Goal: Transaction & Acquisition: Purchase product/service

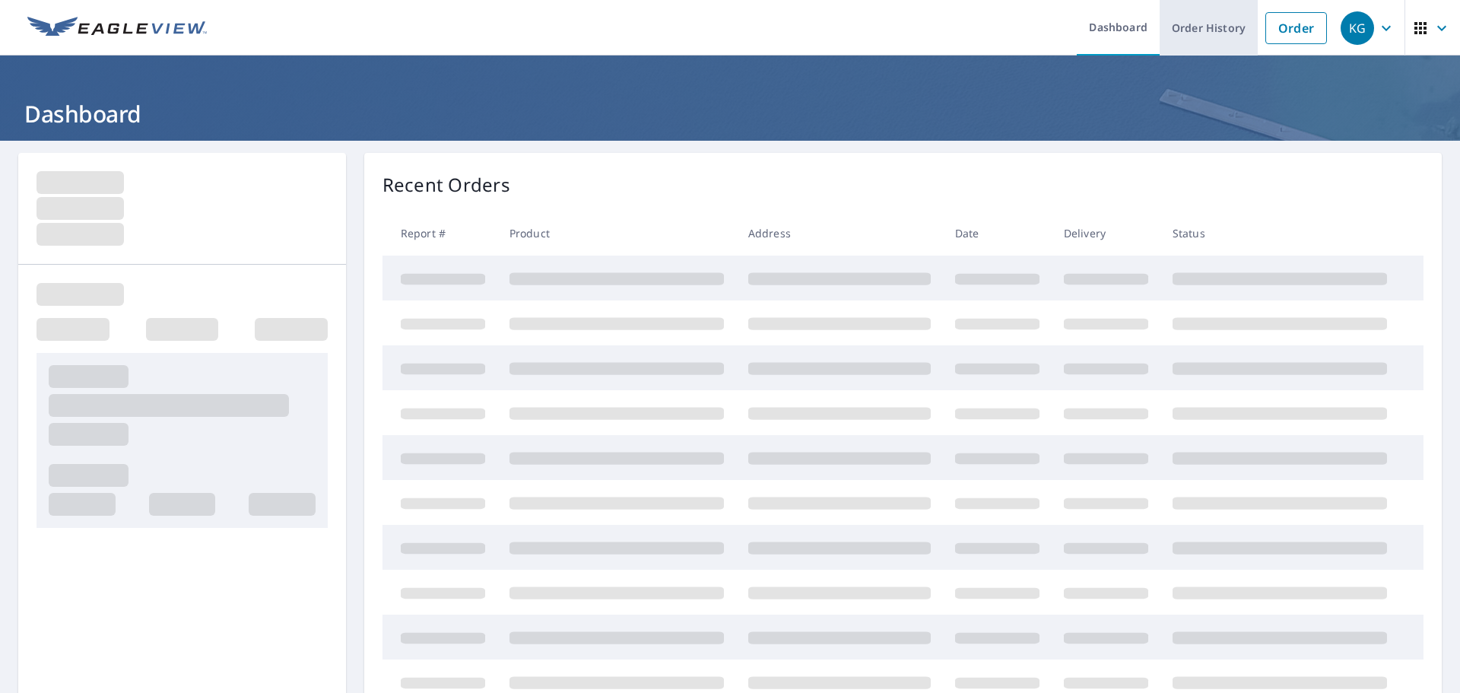
drag, startPoint x: 1272, startPoint y: 17, endPoint x: 1223, endPoint y: 21, distance: 48.9
click at [1273, 17] on link "Order" at bounding box center [1297, 28] width 62 height 32
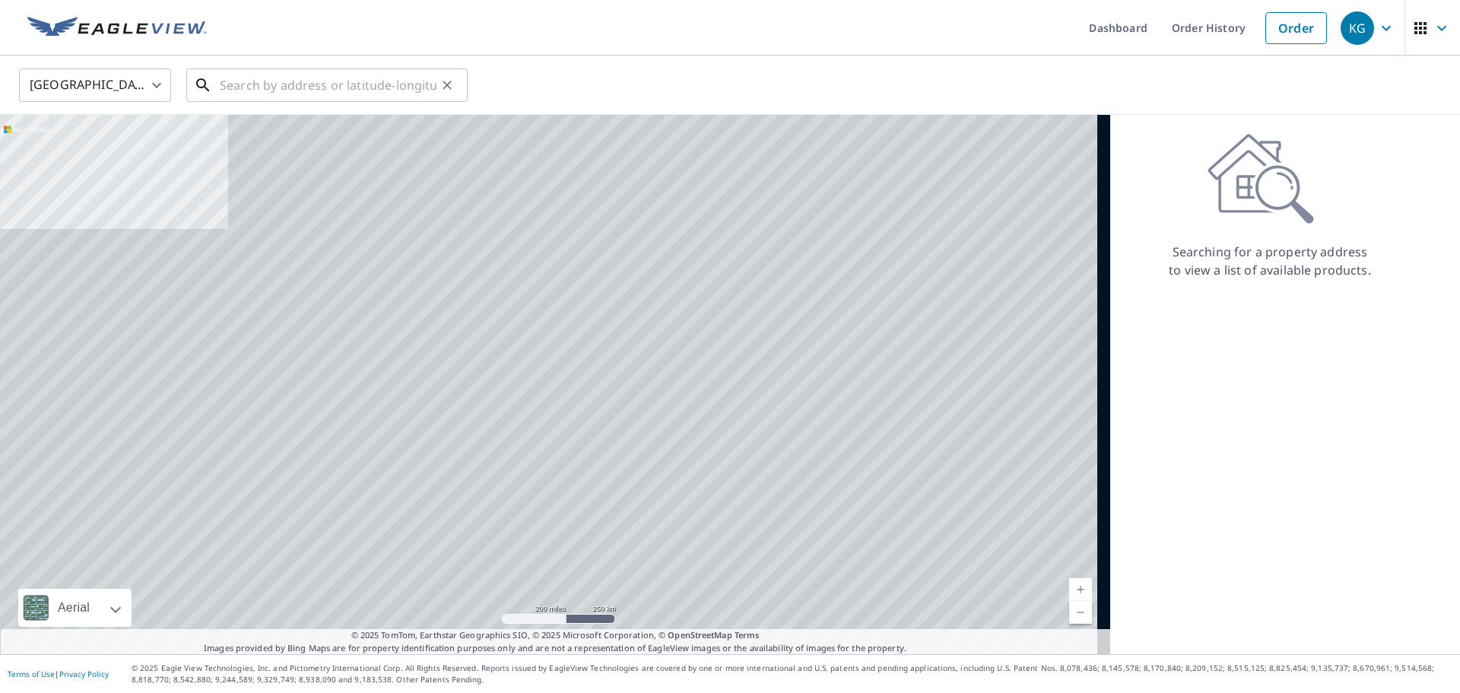
click at [303, 94] on input "text" at bounding box center [328, 85] width 217 height 43
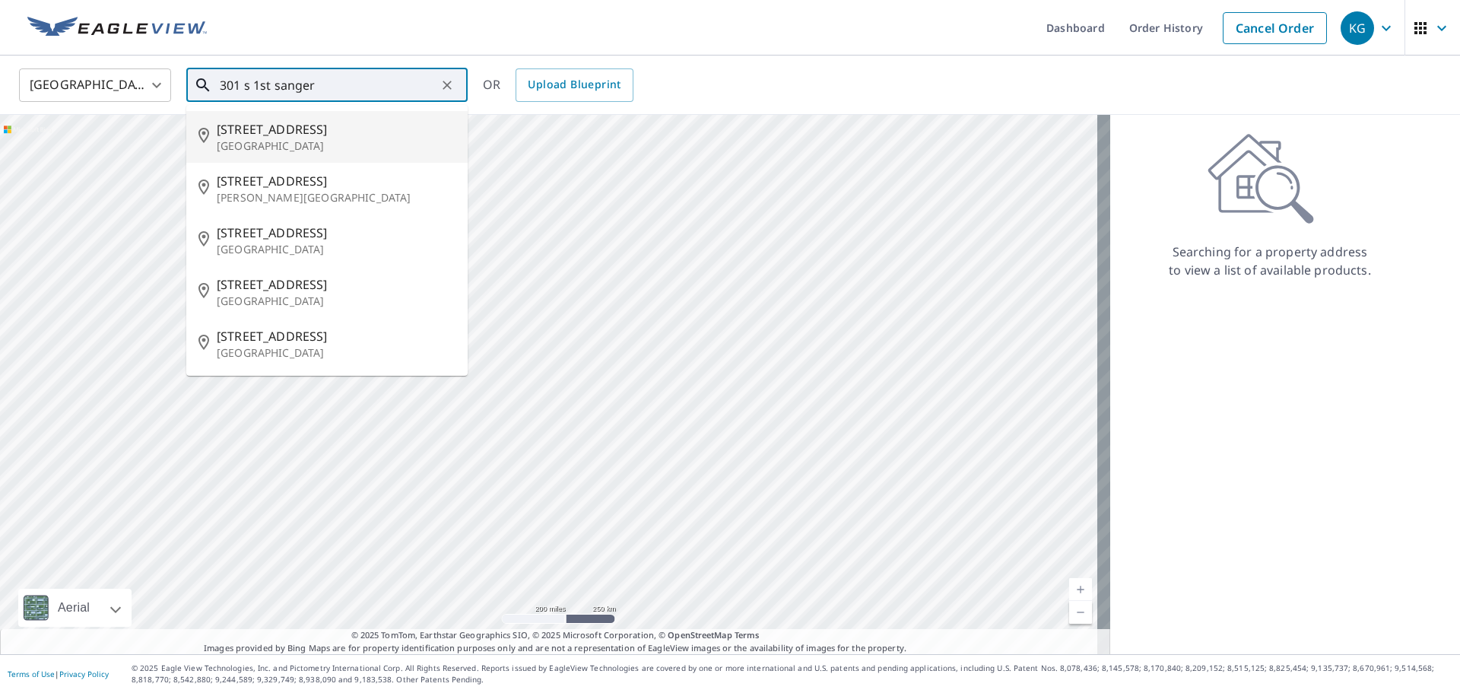
click at [282, 147] on p "[GEOGRAPHIC_DATA]" at bounding box center [336, 145] width 239 height 15
type input "[STREET_ADDRESS]"
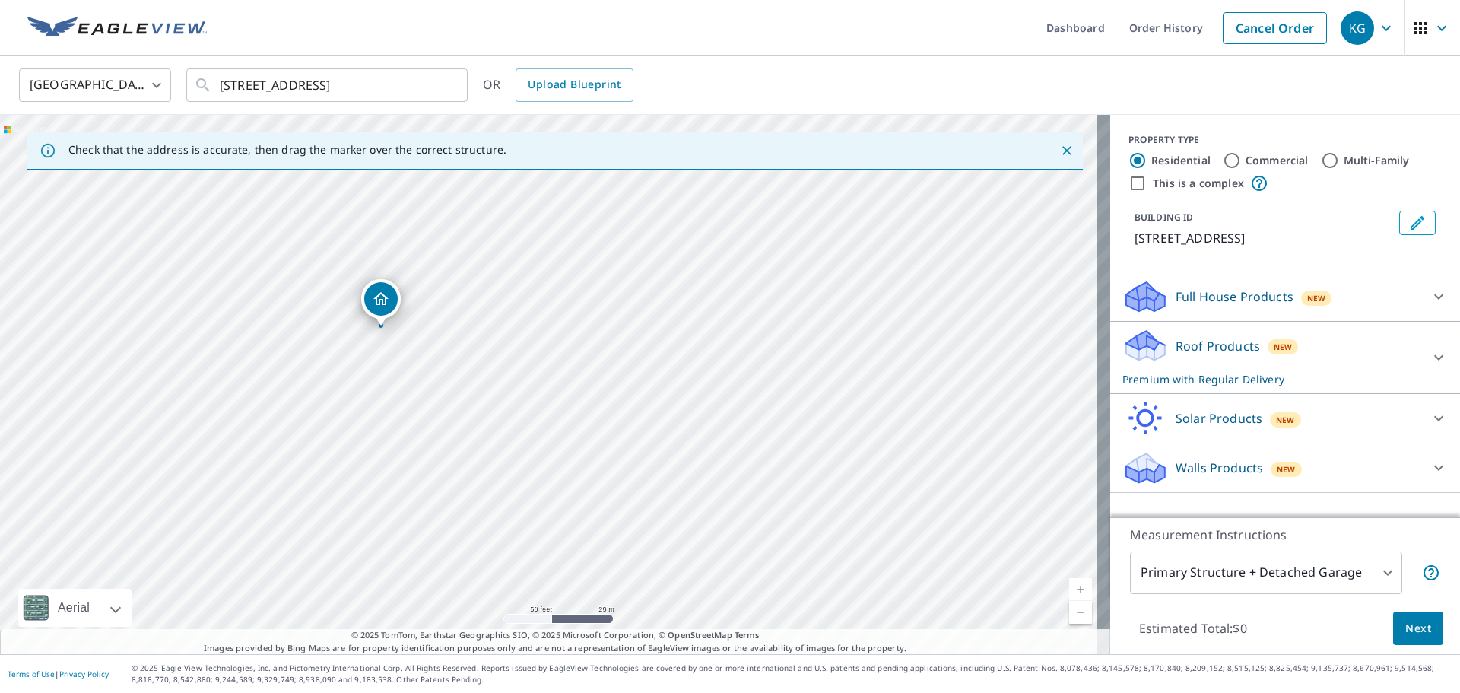
click at [1405, 621] on span "Next" at bounding box center [1418, 628] width 26 height 19
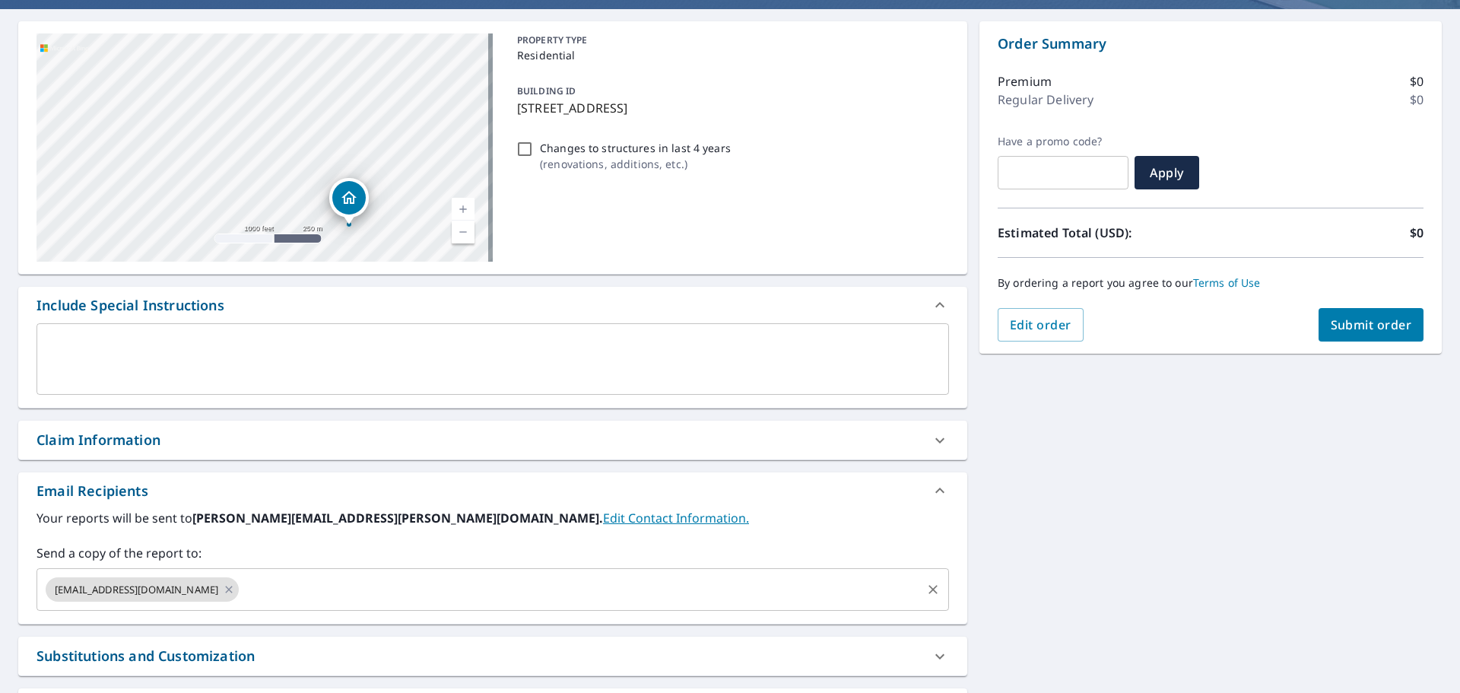
scroll to position [258, 0]
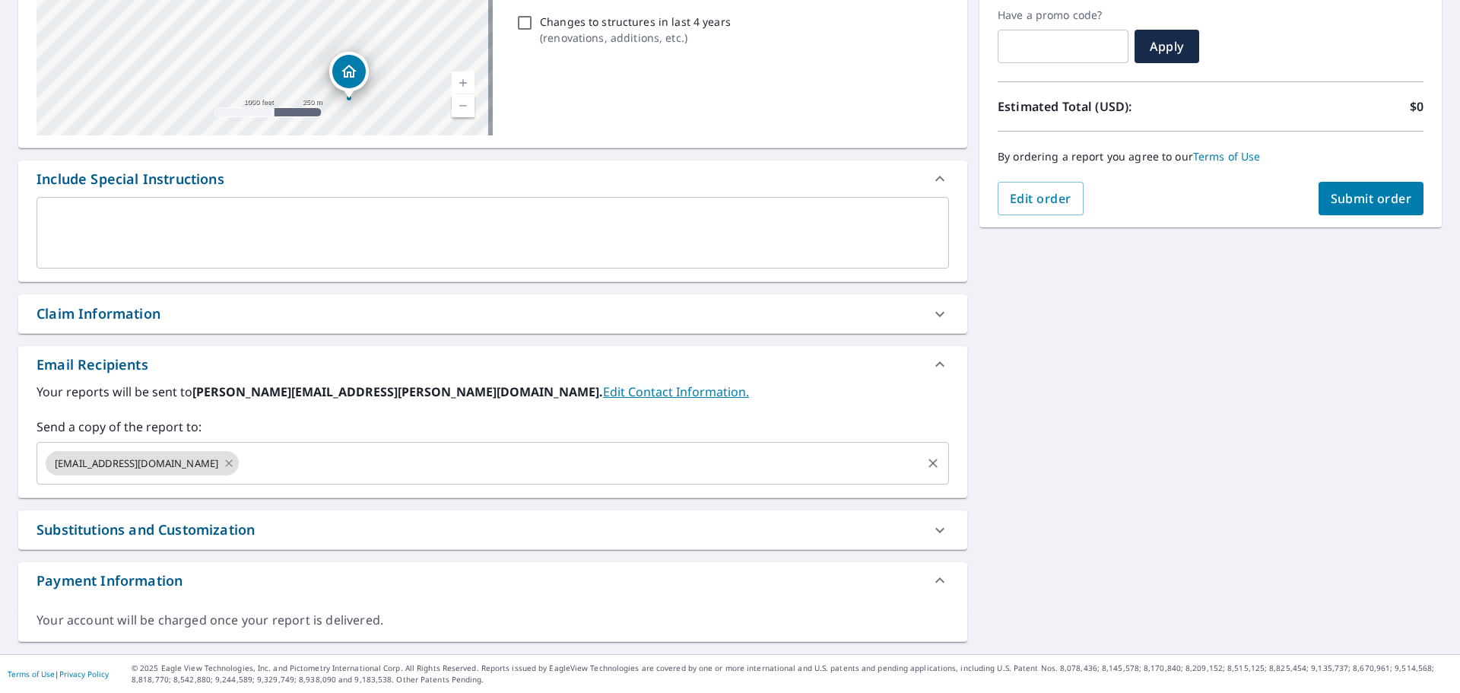
click at [223, 467] on icon at bounding box center [229, 463] width 12 height 17
click at [193, 462] on input "text" at bounding box center [481, 463] width 876 height 29
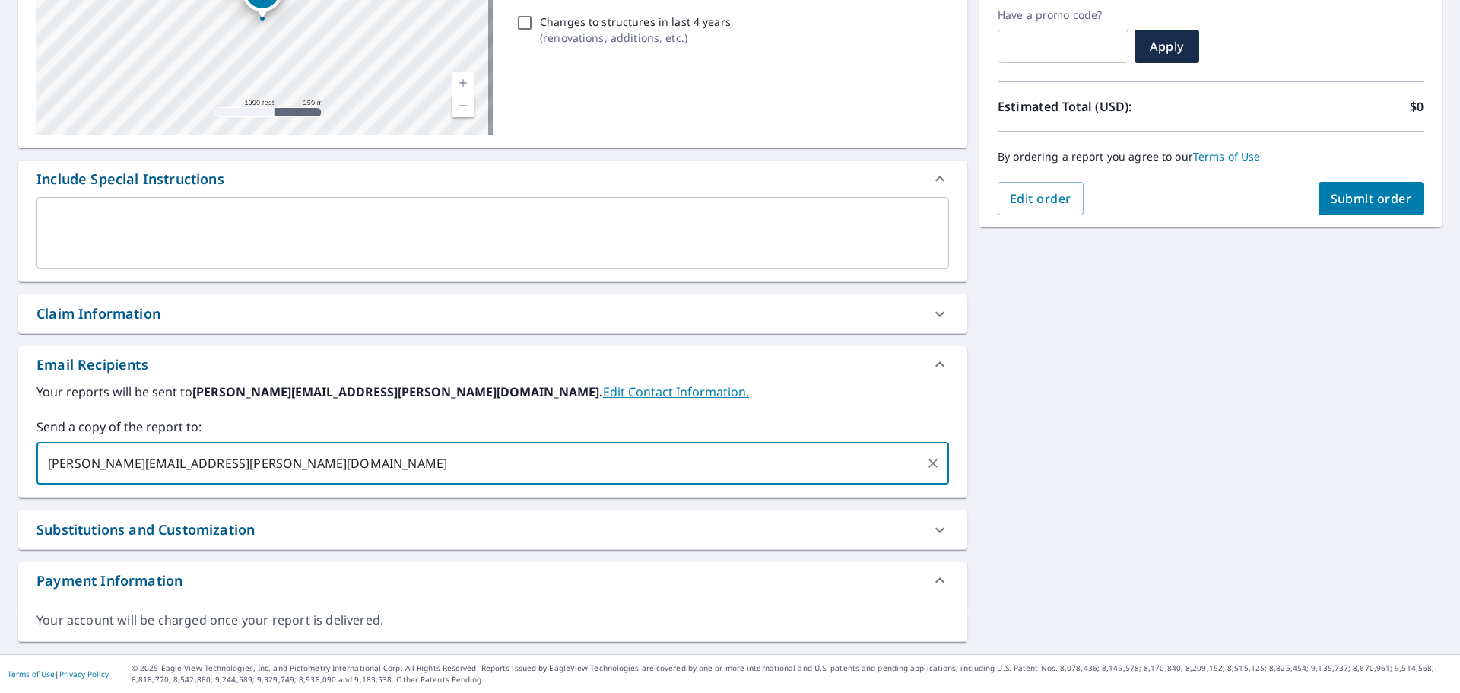
type input "[PERSON_NAME][EMAIL_ADDRESS][PERSON_NAME][DOMAIN_NAME]"
click at [1370, 195] on span "Submit order" at bounding box center [1371, 198] width 81 height 17
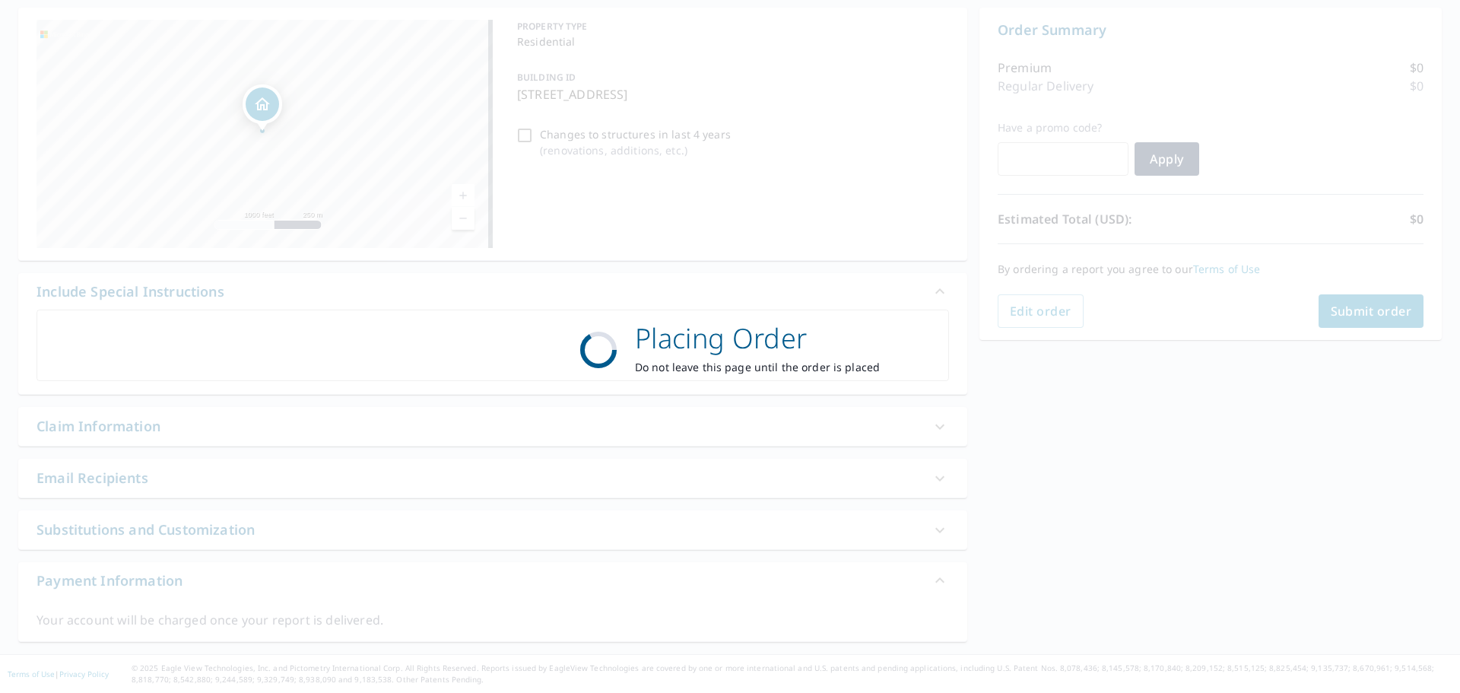
scroll to position [145, 0]
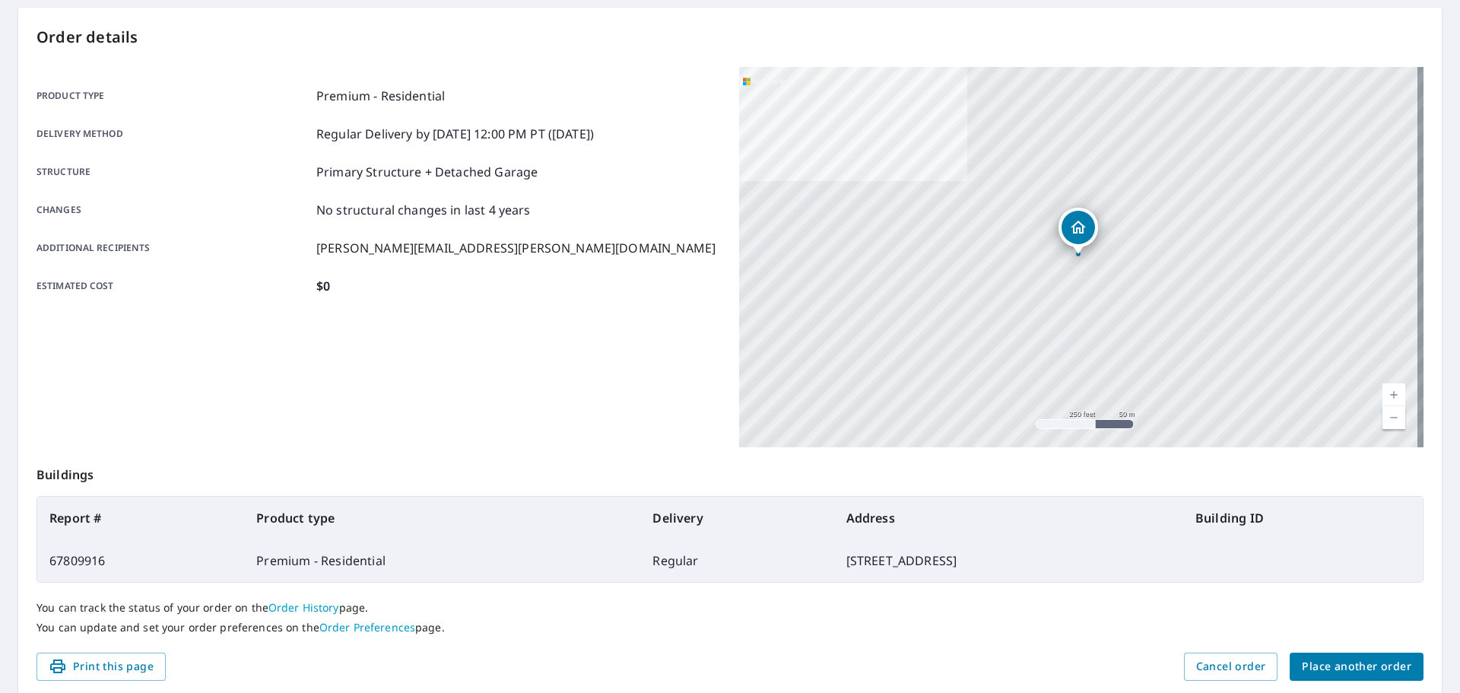
click at [1291, 656] on button "Place another order" at bounding box center [1357, 667] width 134 height 28
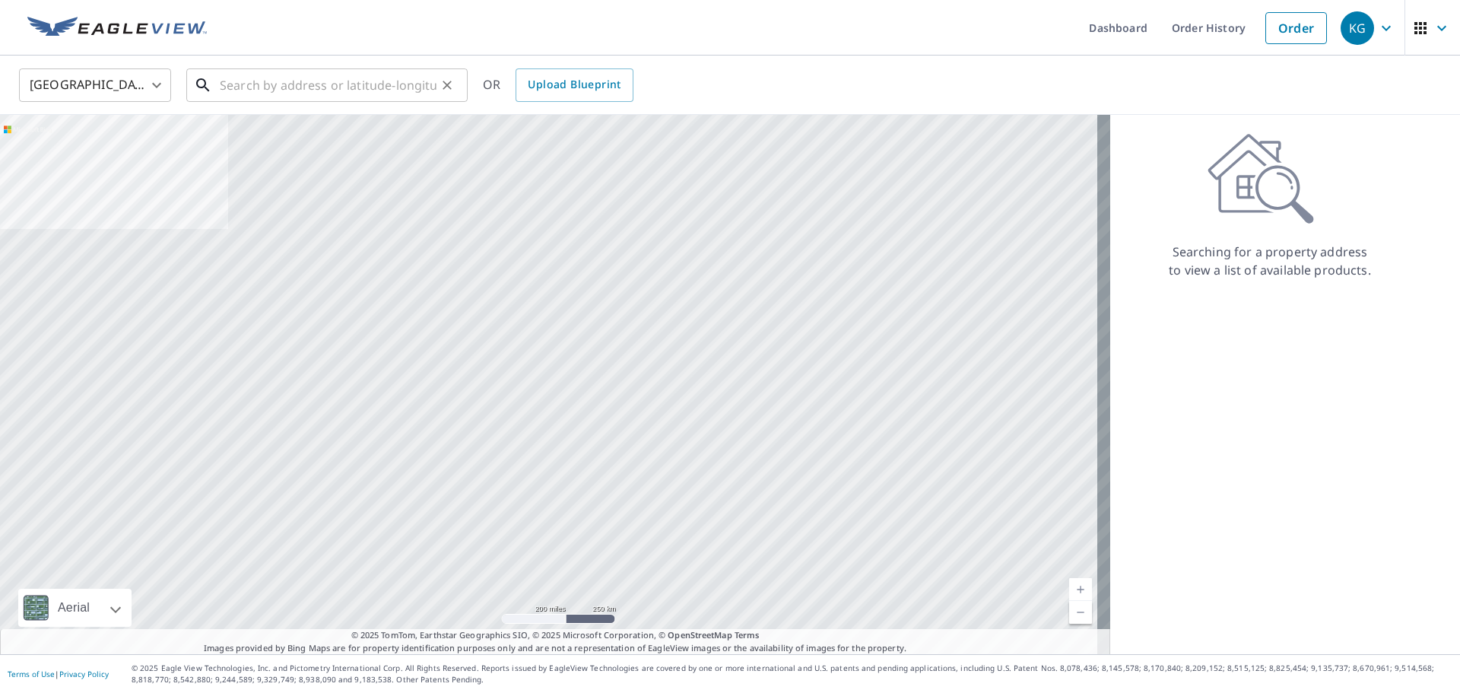
click at [289, 85] on input "text" at bounding box center [328, 85] width 217 height 43
paste input "103 [GEOGRAPHIC_DATA]"
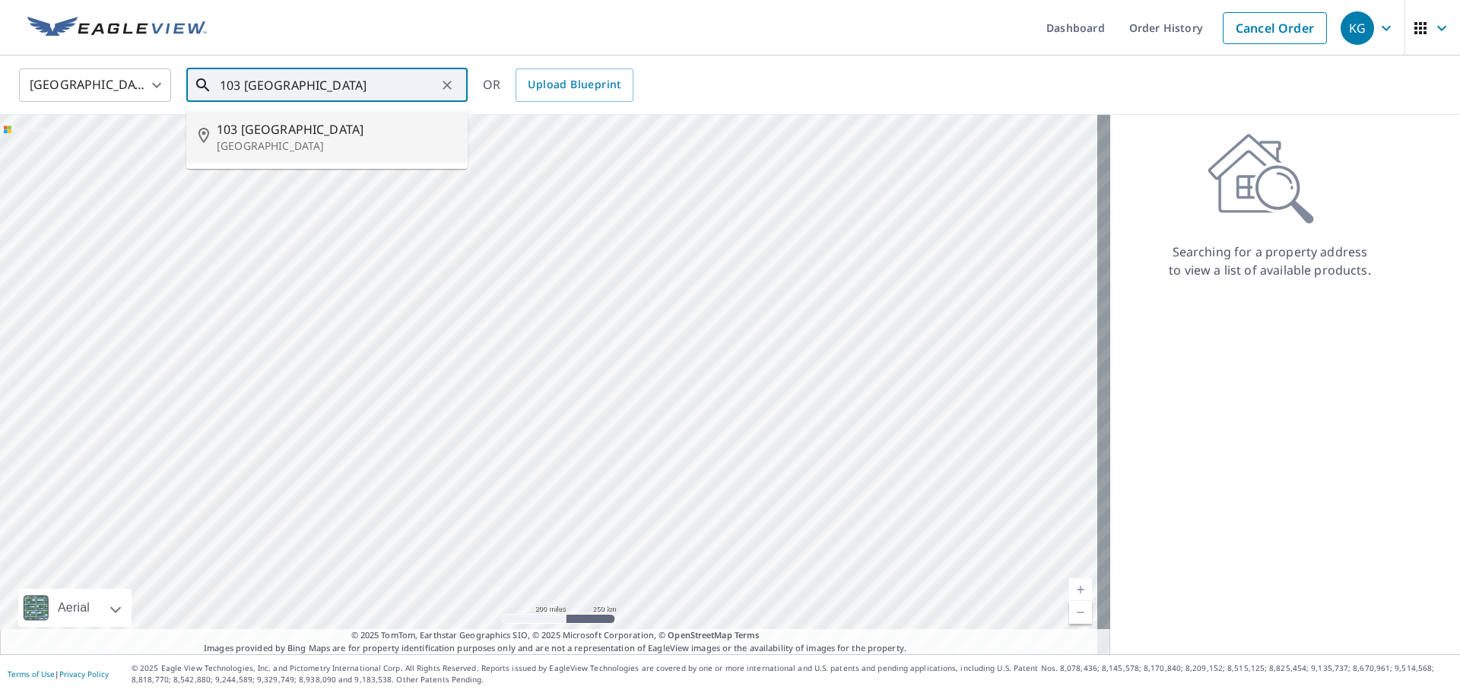
click at [308, 135] on span "103 [GEOGRAPHIC_DATA]" at bounding box center [336, 129] width 239 height 18
type input "[STREET_ADDRESS]"
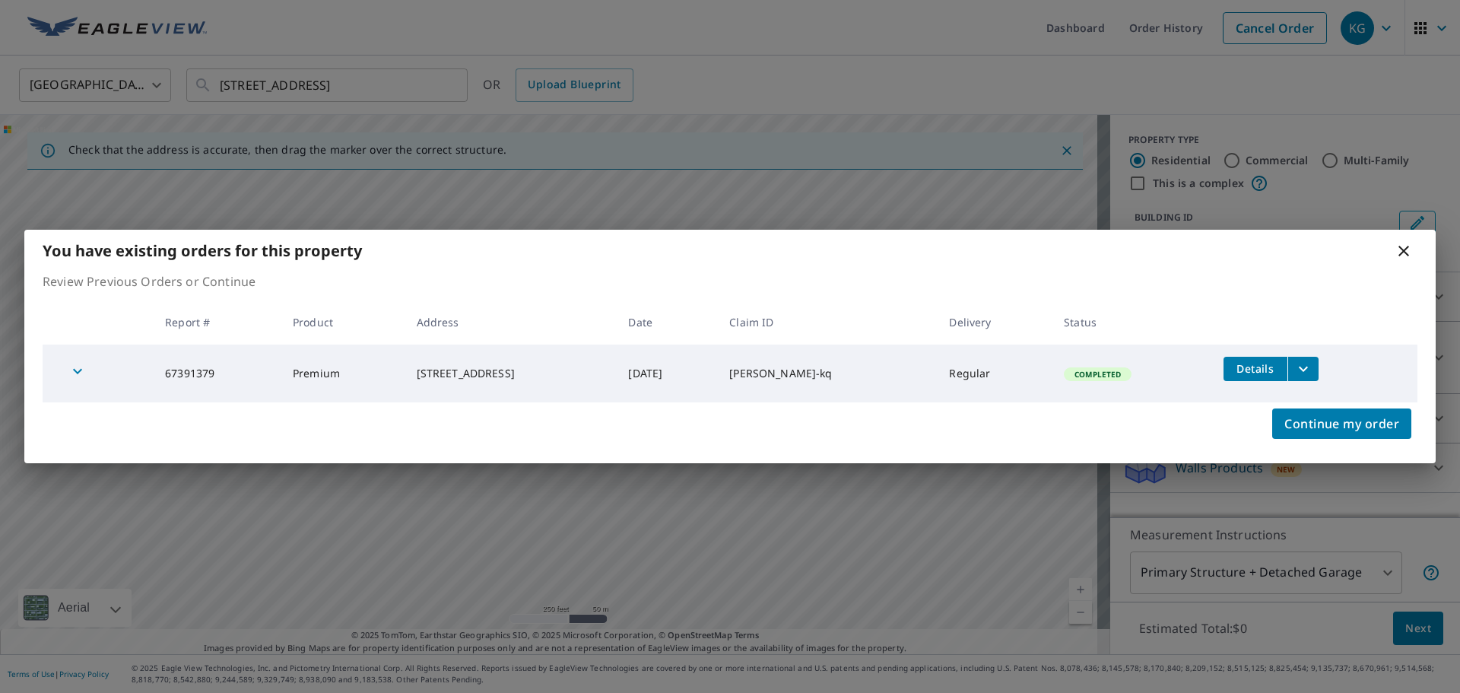
click at [1313, 368] on icon "filesDropdownBtn-67391379" at bounding box center [1303, 369] width 18 height 18
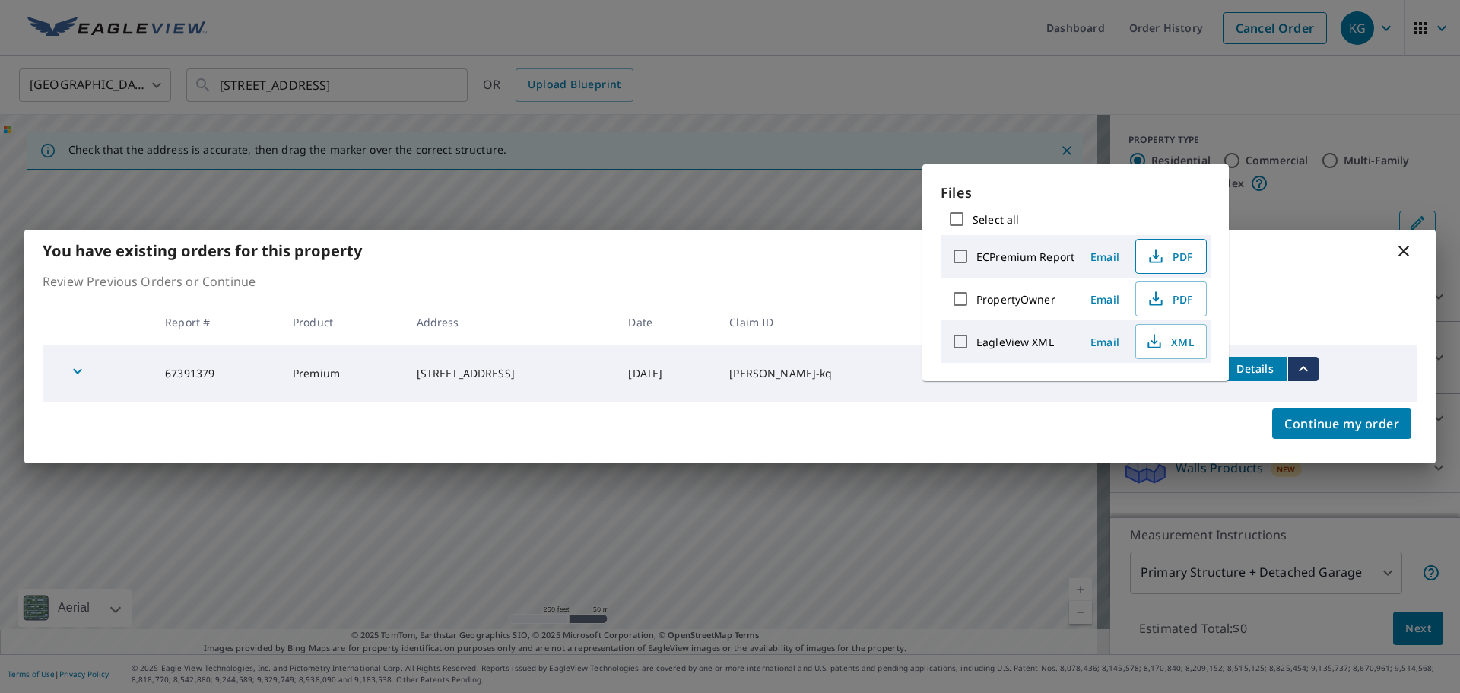
click at [1164, 257] on span "PDF" at bounding box center [1169, 256] width 49 height 18
drag, startPoint x: 1412, startPoint y: 249, endPoint x: 1405, endPoint y: 248, distance: 7.8
click at [1411, 249] on icon at bounding box center [1404, 251] width 18 height 18
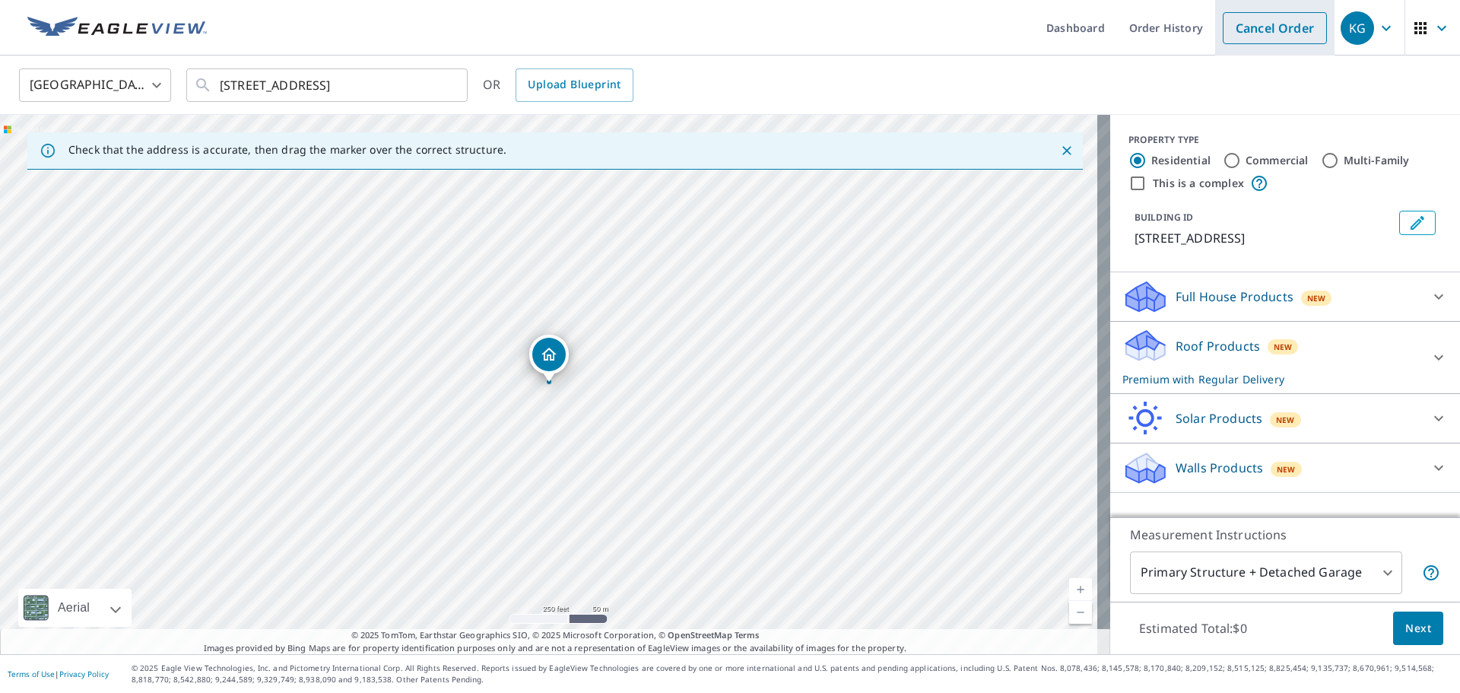
click at [1256, 39] on link "Cancel Order" at bounding box center [1275, 28] width 104 height 32
